Goal: Feedback & Contribution: Submit feedback/report problem

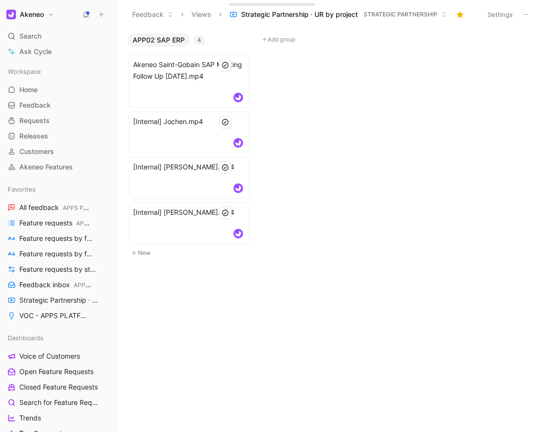
click at [104, 12] on icon at bounding box center [101, 14] width 7 height 7
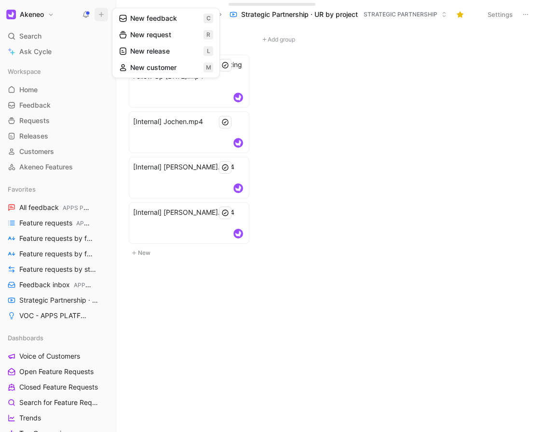
click at [140, 19] on button "New feedback c" at bounding box center [165, 18] width 103 height 16
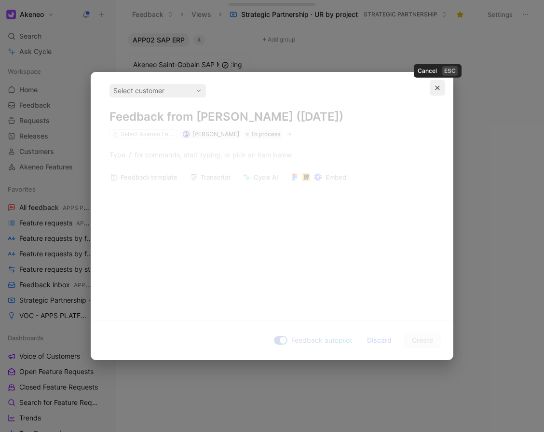
click at [439, 86] on icon "button" at bounding box center [438, 88] width 4 height 4
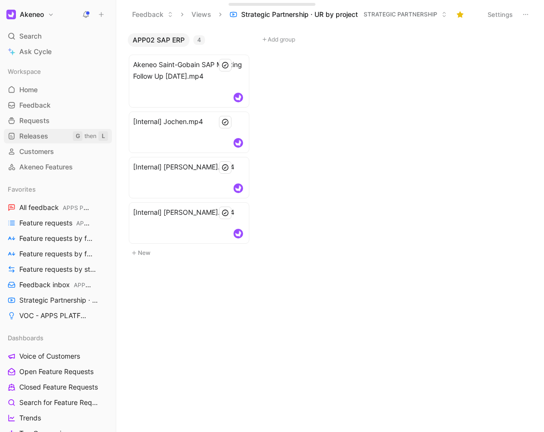
click at [42, 139] on span "Releases" at bounding box center [33, 136] width 29 height 10
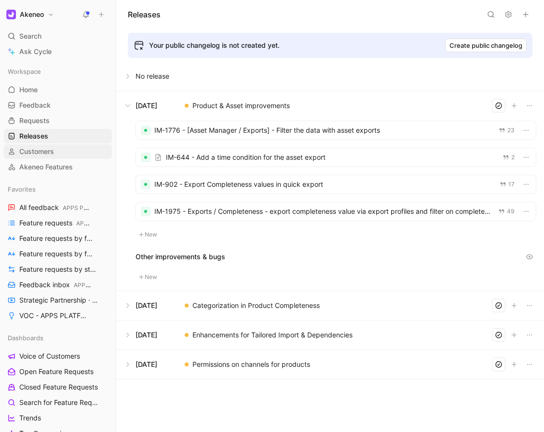
click at [38, 152] on span "Customers" at bounding box center [36, 152] width 35 height 10
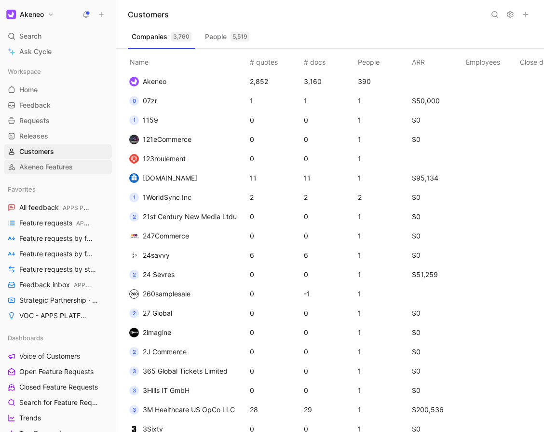
click at [47, 174] on link "Akeneo Features" at bounding box center [58, 167] width 108 height 14
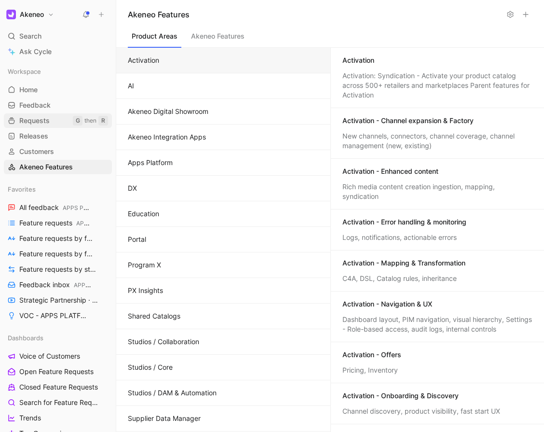
click at [39, 117] on span "Requests" at bounding box center [34, 121] width 30 height 10
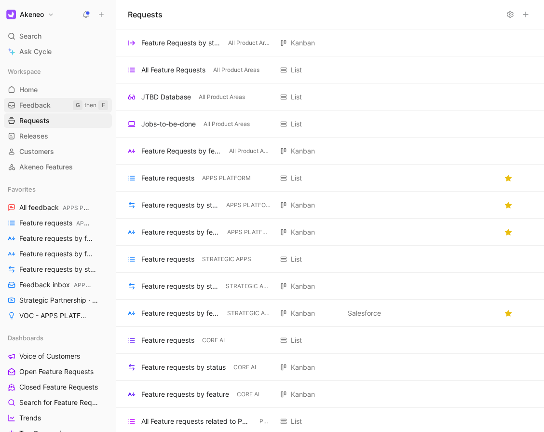
click at [59, 101] on link "Feedback G then F" at bounding box center [58, 105] width 108 height 14
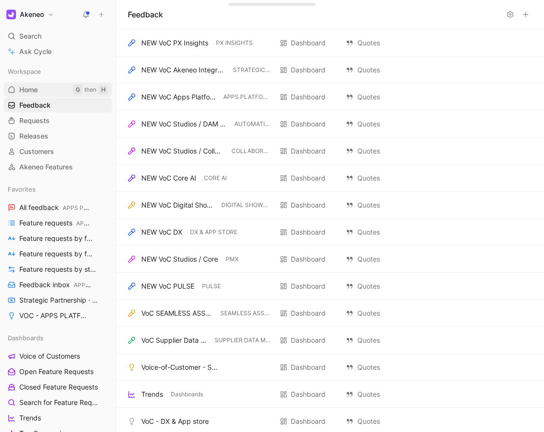
click at [59, 95] on link "Home G then H" at bounding box center [58, 90] width 108 height 14
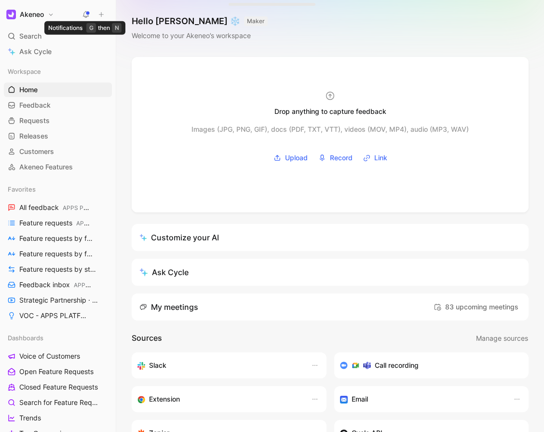
click at [99, 15] on icon at bounding box center [101, 14] width 7 height 7
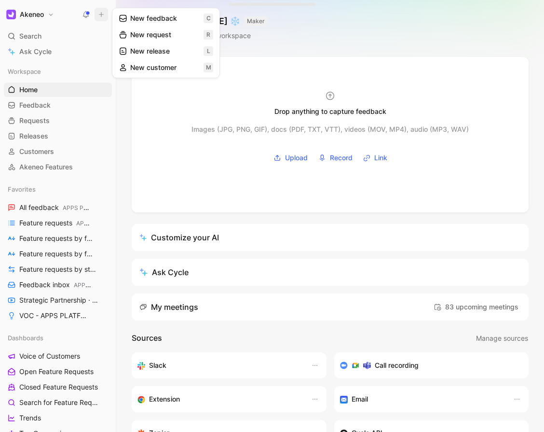
click at [176, 39] on button "New request r" at bounding box center [165, 35] width 103 height 16
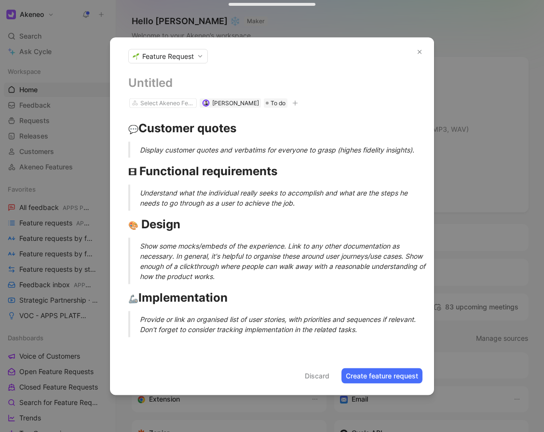
click at [418, 54] on icon "button" at bounding box center [420, 51] width 7 height 7
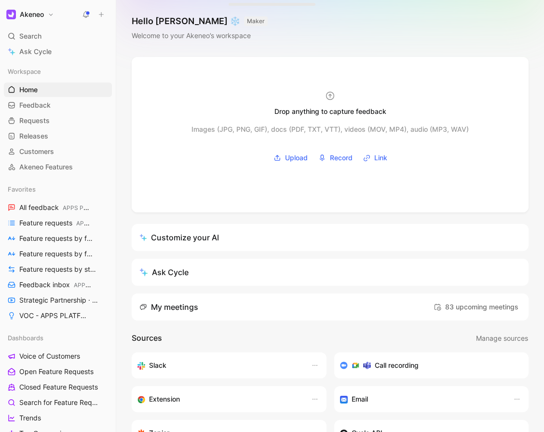
click at [103, 12] on icon at bounding box center [101, 14] width 7 height 7
drag, startPoint x: 47, startPoint y: 39, endPoint x: 144, endPoint y: 33, distance: 97.2
click at [47, 40] on div "Search ⌘ K" at bounding box center [58, 36] width 108 height 14
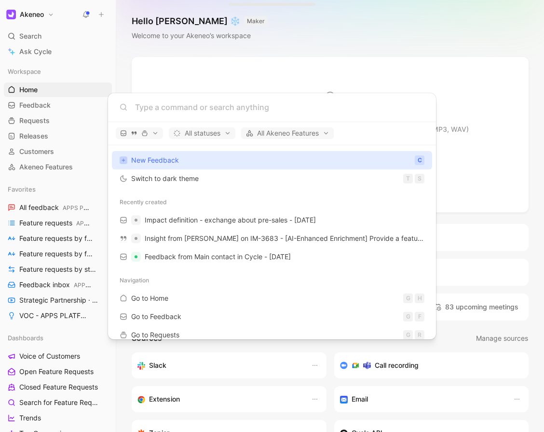
click at [73, 48] on body "Akeneo Search ⌘ K Ask Cycle Workspace Home G then H Feedback G then F Requests …" at bounding box center [272, 216] width 544 height 432
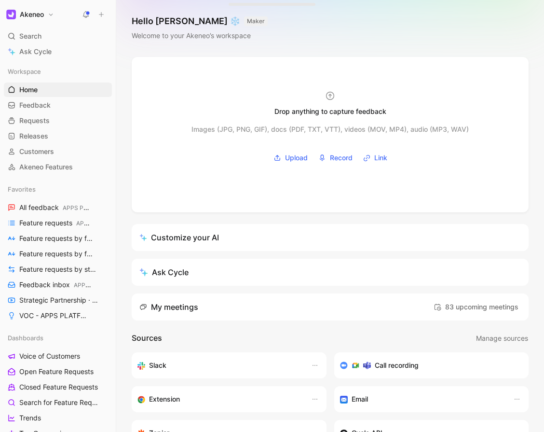
click at [55, 13] on button "Akeneo" at bounding box center [30, 15] width 53 height 14
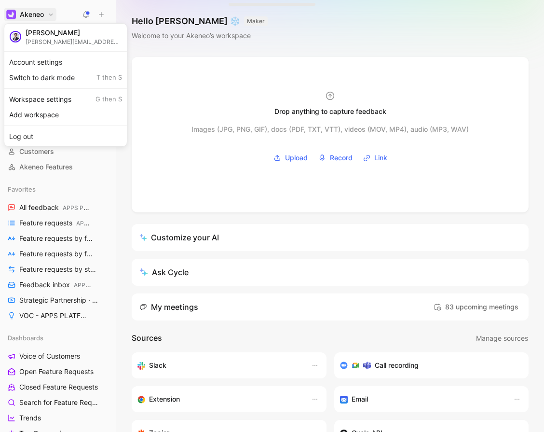
click at [54, 13] on div at bounding box center [272, 216] width 544 height 432
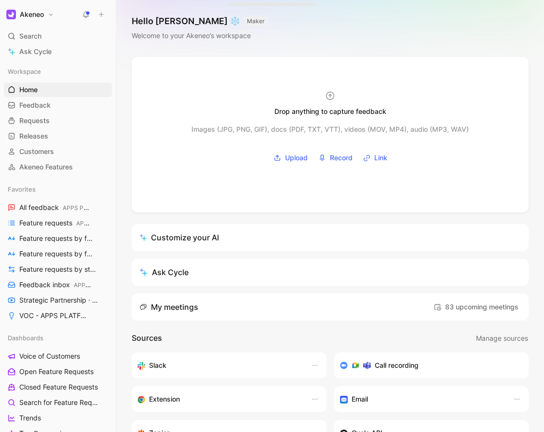
click at [53, 13] on button "Akeneo" at bounding box center [30, 15] width 53 height 14
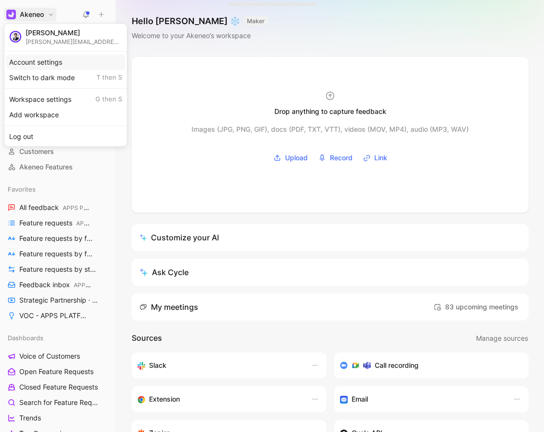
drag, startPoint x: 49, startPoint y: 61, endPoint x: 58, endPoint y: 57, distance: 9.3
click at [49, 60] on div "Account settings" at bounding box center [65, 62] width 119 height 15
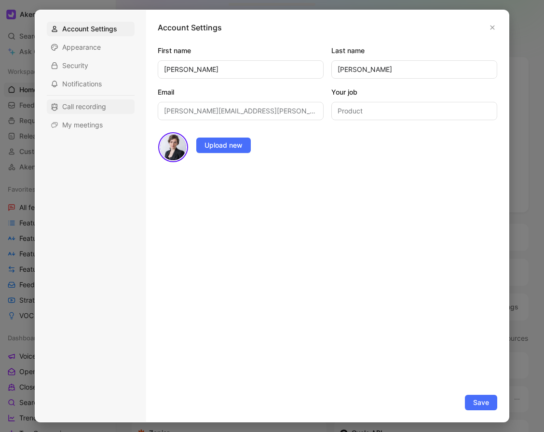
click at [80, 104] on span "Call recording" at bounding box center [84, 107] width 44 height 10
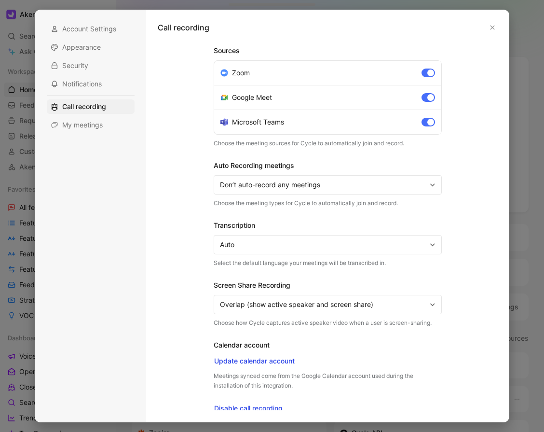
drag, startPoint x: 124, startPoint y: 130, endPoint x: 145, endPoint y: 128, distance: 20.8
click at [124, 130] on div "My meetings" at bounding box center [91, 125] width 88 height 14
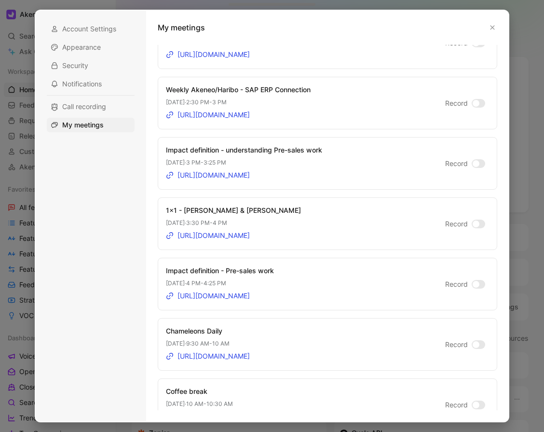
scroll to position [430, 0]
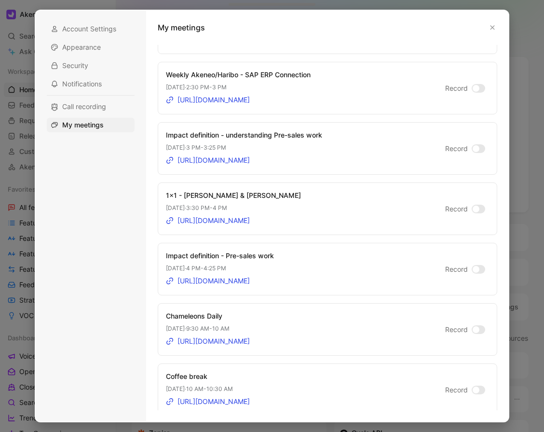
click at [467, 265] on label "Record" at bounding box center [465, 270] width 40 height 12
click at [0, 0] on input "Record" at bounding box center [0, 0] width 0 height 0
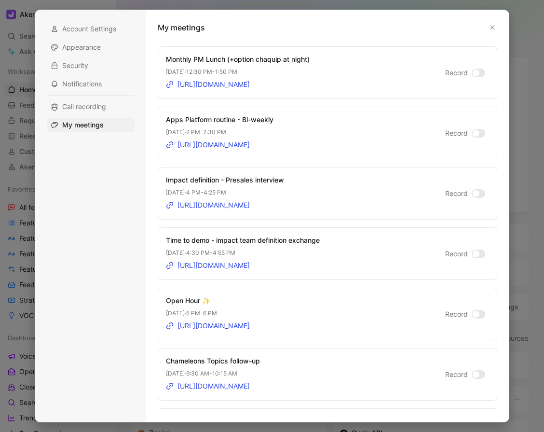
scroll to position [2136, 0]
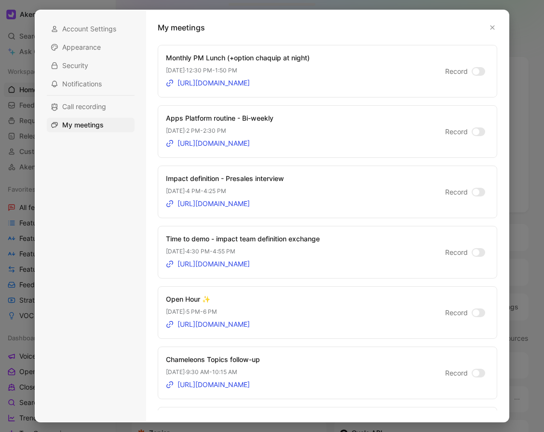
click at [473, 195] on div at bounding box center [476, 192] width 7 height 7
click at [0, 0] on input "Record" at bounding box center [0, 0] width 0 height 0
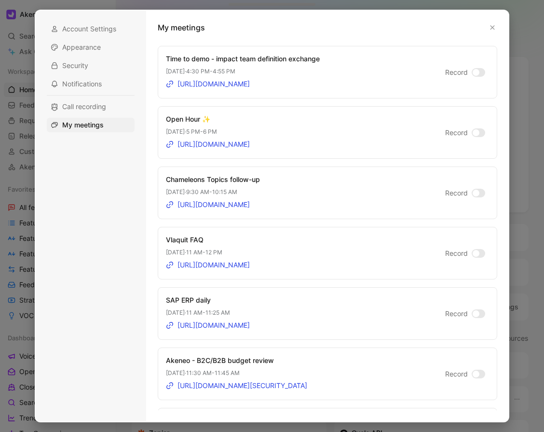
scroll to position [2314, 0]
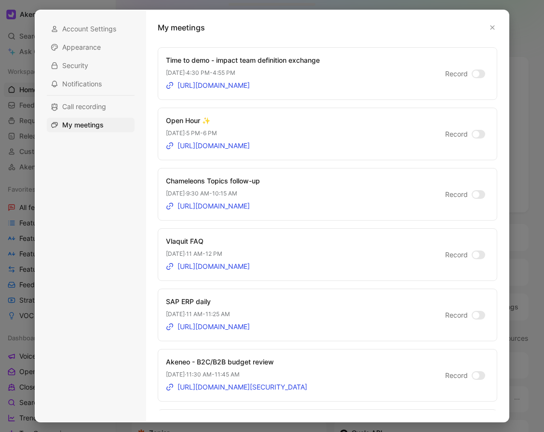
click at [473, 77] on div at bounding box center [476, 73] width 7 height 7
click at [0, 0] on input "Record" at bounding box center [0, 0] width 0 height 0
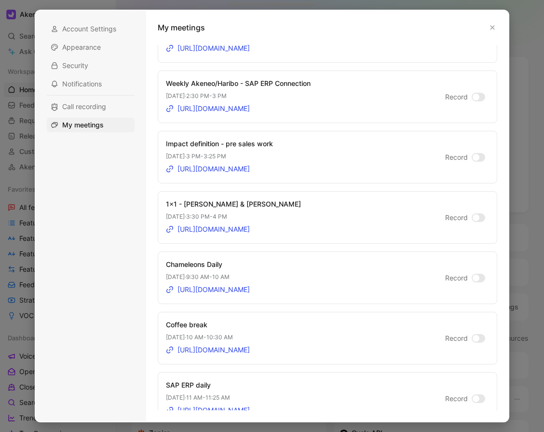
scroll to position [3207, 0]
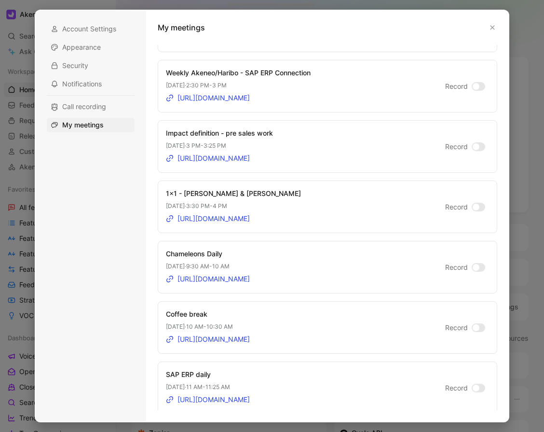
click at [474, 151] on div at bounding box center [479, 146] width 14 height 9
click at [0, 0] on input "Record" at bounding box center [0, 0] width 0 height 0
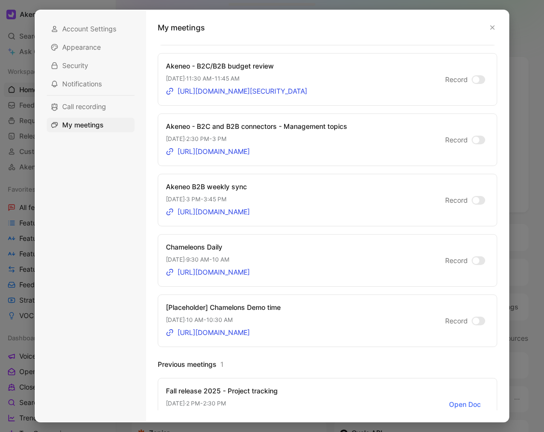
scroll to position [4671, 0]
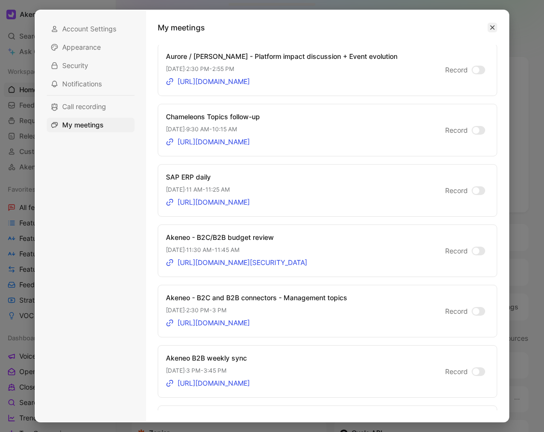
click at [494, 25] on icon "button" at bounding box center [493, 28] width 6 height 6
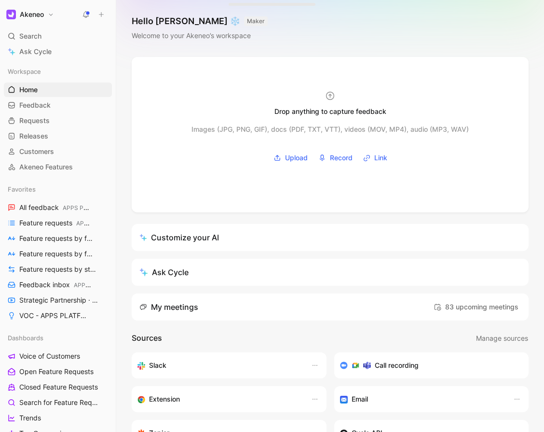
click at [98, 12] on icon at bounding box center [101, 14] width 7 height 7
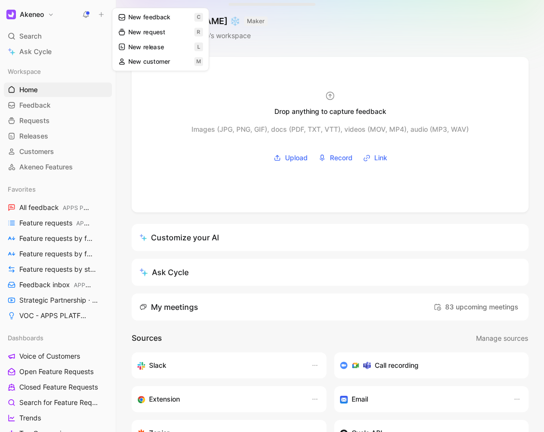
click at [56, 13] on button "Akeneo" at bounding box center [30, 15] width 53 height 14
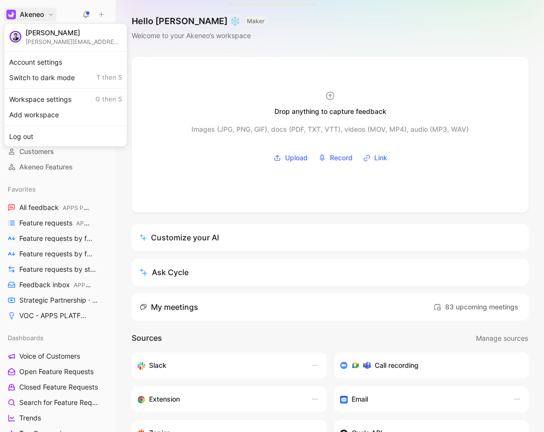
click at [208, 40] on div at bounding box center [272, 216] width 544 height 432
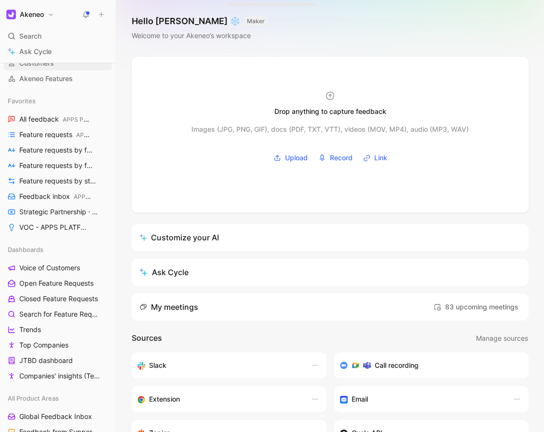
scroll to position [0, 0]
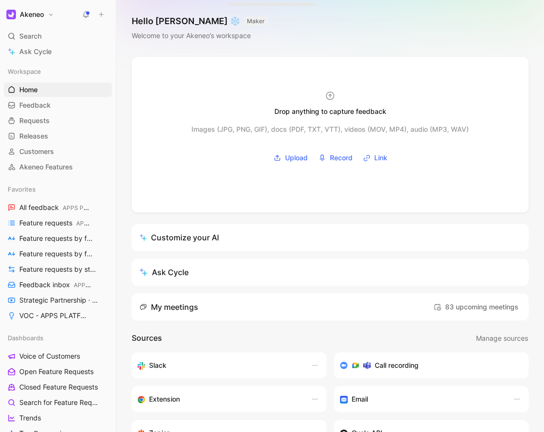
drag, startPoint x: 36, startPoint y: 36, endPoint x: 74, endPoint y: 29, distance: 38.7
click at [36, 35] on span "Search" at bounding box center [30, 36] width 22 height 12
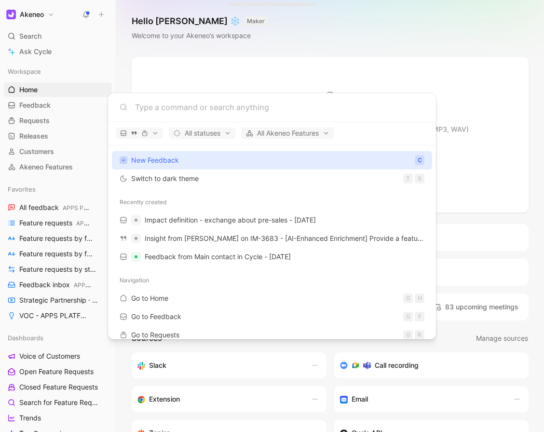
click at [195, 34] on body "Akeneo Search ⌘ K Ask Cycle Workspace Home G then H Feedback G then F Requests …" at bounding box center [272, 216] width 544 height 432
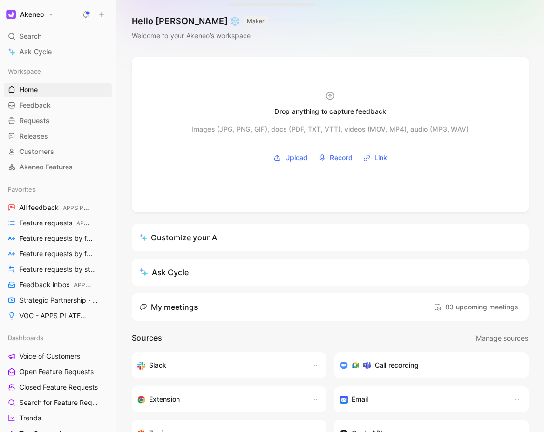
click at [102, 10] on button at bounding box center [102, 15] width 14 height 14
click at [45, 139] on span "Releases" at bounding box center [33, 136] width 29 height 10
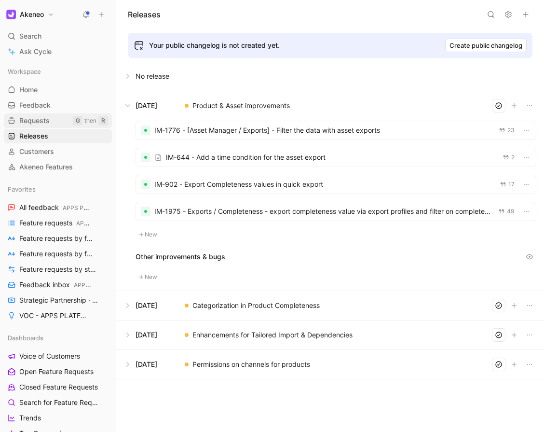
click at [55, 121] on link "Requests G then R" at bounding box center [58, 120] width 108 height 14
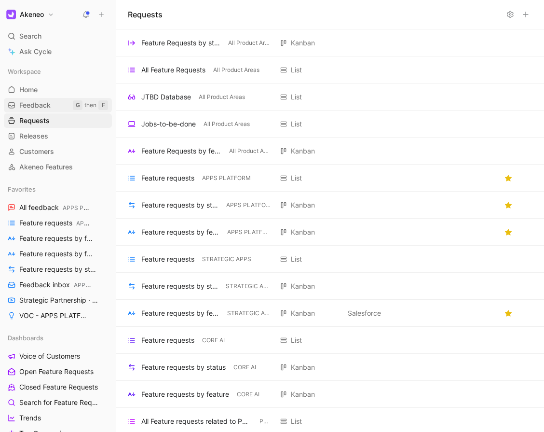
click at [35, 107] on span "Feedback" at bounding box center [34, 105] width 31 height 10
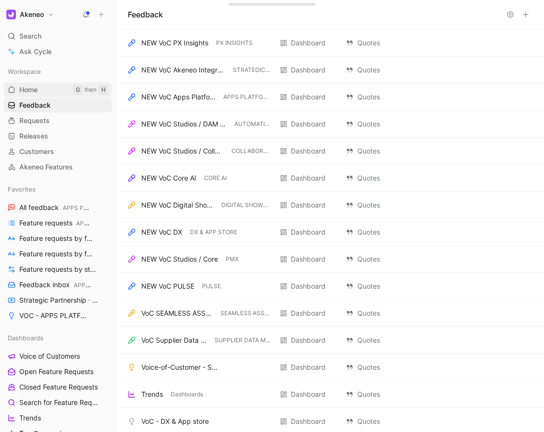
click at [45, 85] on link "Home G then H" at bounding box center [58, 90] width 108 height 14
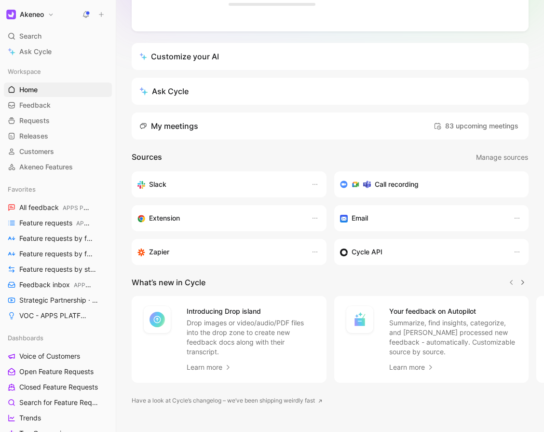
scroll to position [199, 0]
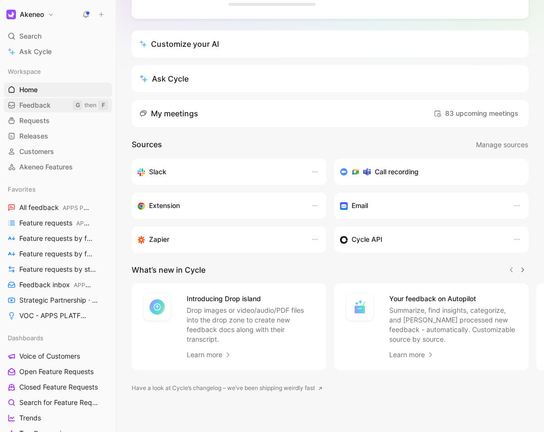
click at [43, 101] on span "Feedback" at bounding box center [34, 105] width 31 height 10
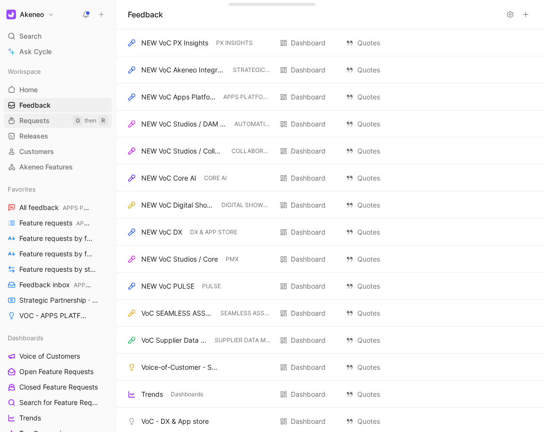
click at [48, 114] on link "Requests G then R" at bounding box center [58, 120] width 108 height 14
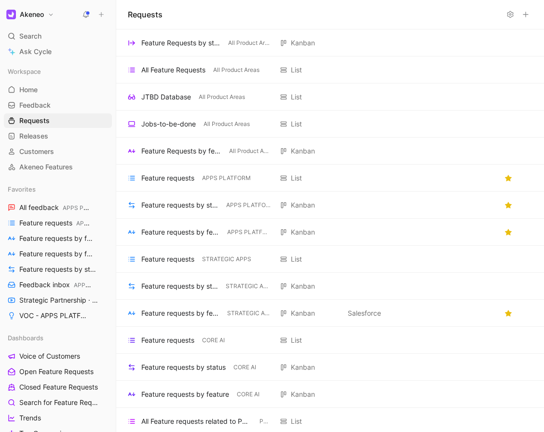
click at [530, 12] on button at bounding box center [526, 15] width 14 height 14
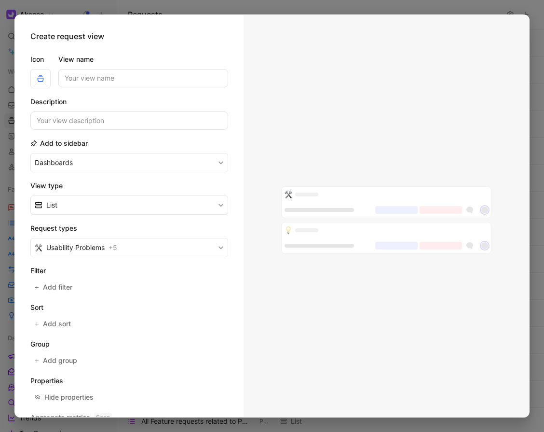
click at [529, 7] on div at bounding box center [272, 216] width 544 height 432
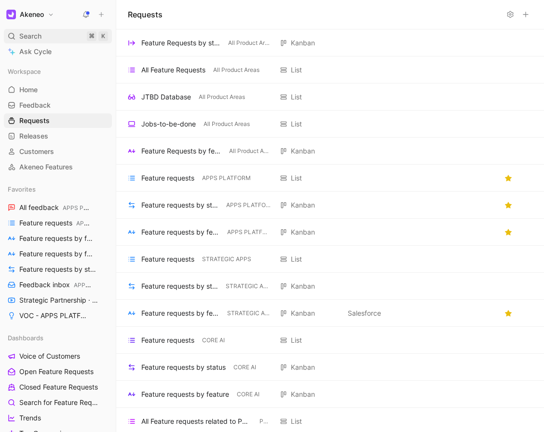
click at [50, 36] on div "Search ⌘ K" at bounding box center [58, 36] width 108 height 14
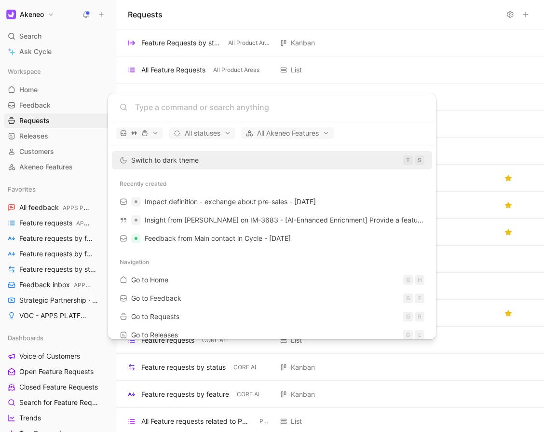
click at [98, 21] on body "Akeneo Search ⌘ K Ask Cycle Workspace Home G then H Feedback G then F Requests …" at bounding box center [272, 216] width 544 height 432
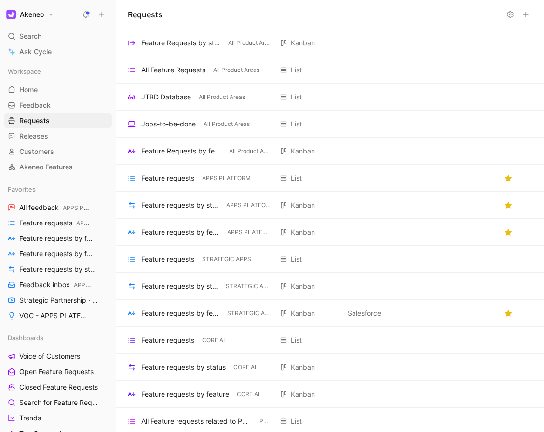
click at [98, 15] on icon at bounding box center [101, 14] width 7 height 7
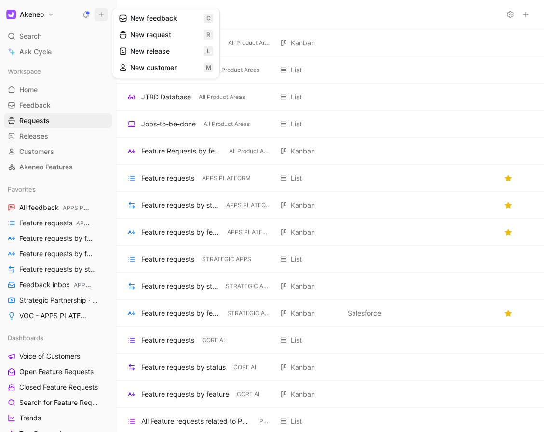
click at [166, 48] on button "New release l" at bounding box center [165, 51] width 103 height 16
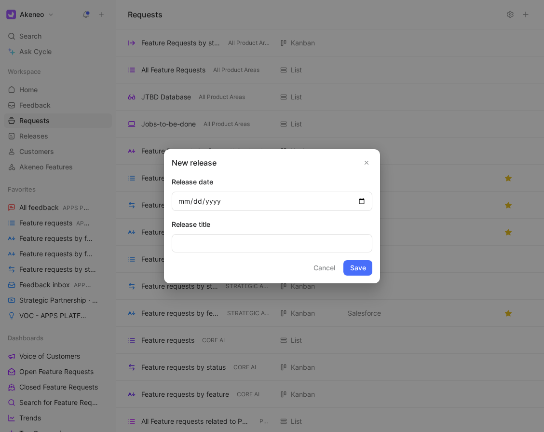
click at [369, 161] on icon "Close" at bounding box center [366, 162] width 7 height 7
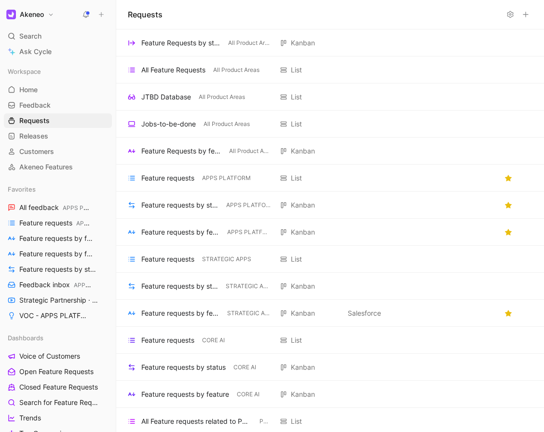
click at [106, 14] on button at bounding box center [102, 15] width 14 height 14
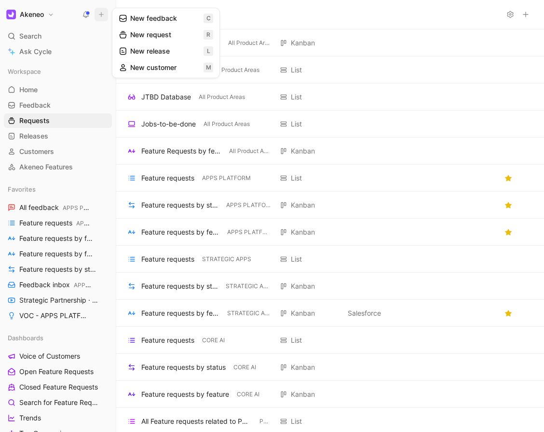
click at [168, 18] on button "New feedback c" at bounding box center [165, 18] width 103 height 16
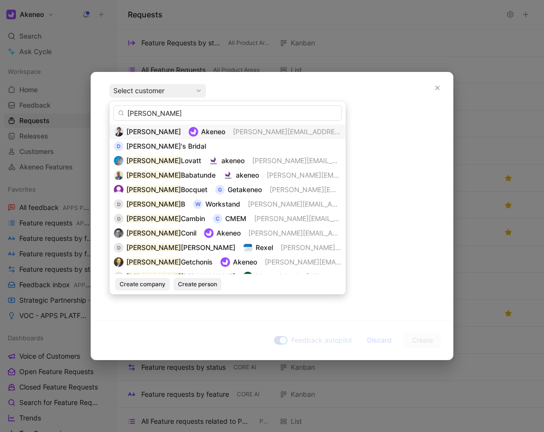
type input "[PERSON_NAME]"
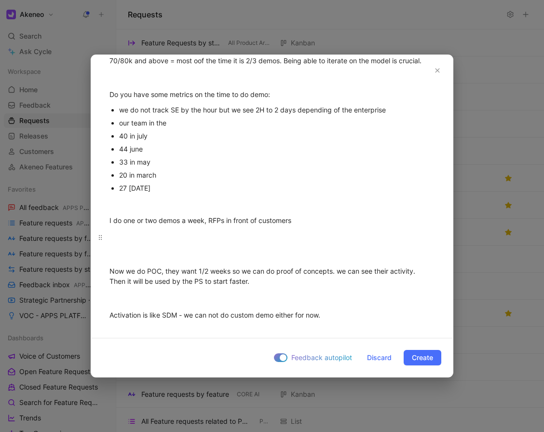
scroll to position [538, 0]
click at [144, 243] on div at bounding box center [272, 238] width 325 height 10
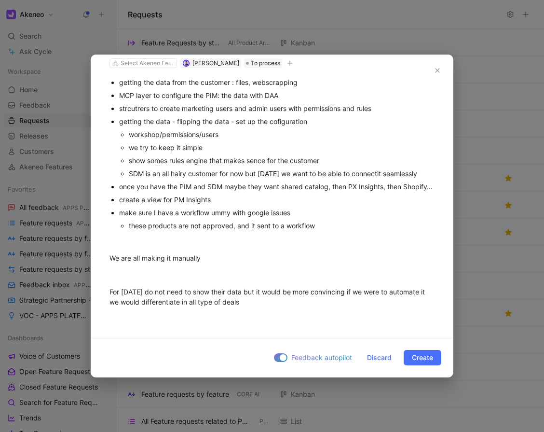
scroll to position [0, 0]
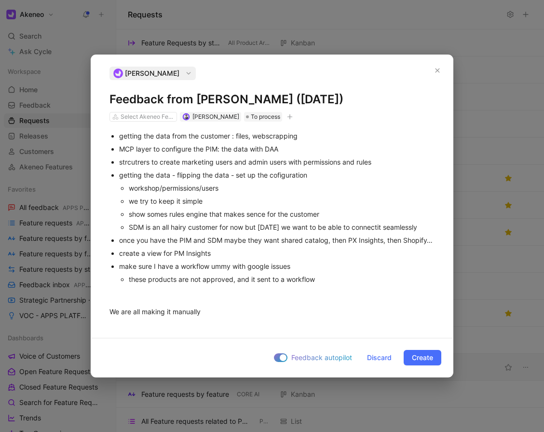
click at [420, 357] on span "Create" at bounding box center [422, 358] width 21 height 12
